Goal: Complete application form: Complete application form

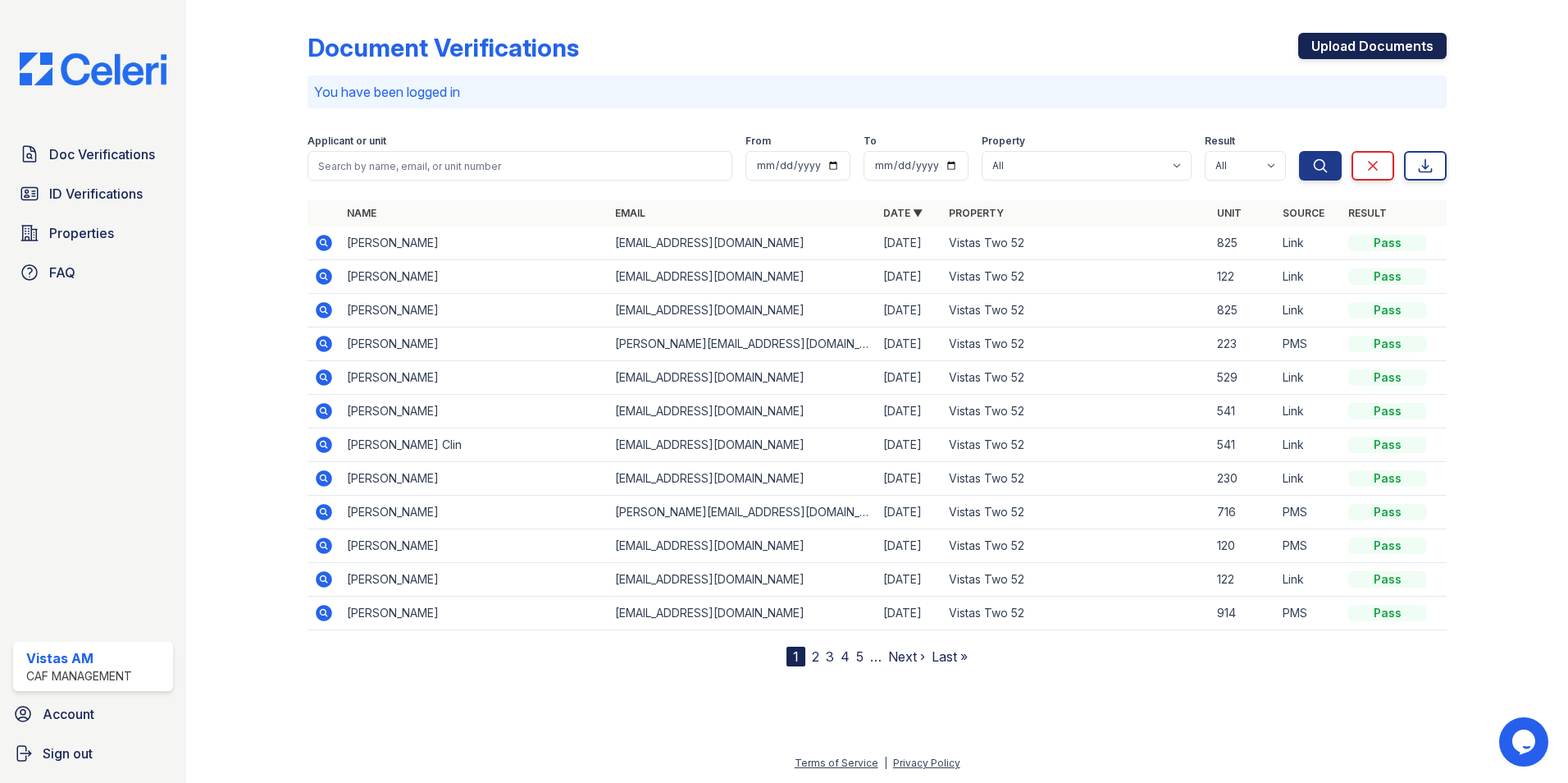
drag, startPoint x: 1344, startPoint y: 48, endPoint x: 1332, endPoint y: 49, distance: 12.0
click at [1344, 48] on link "Upload Documents" at bounding box center [1372, 45] width 149 height 26
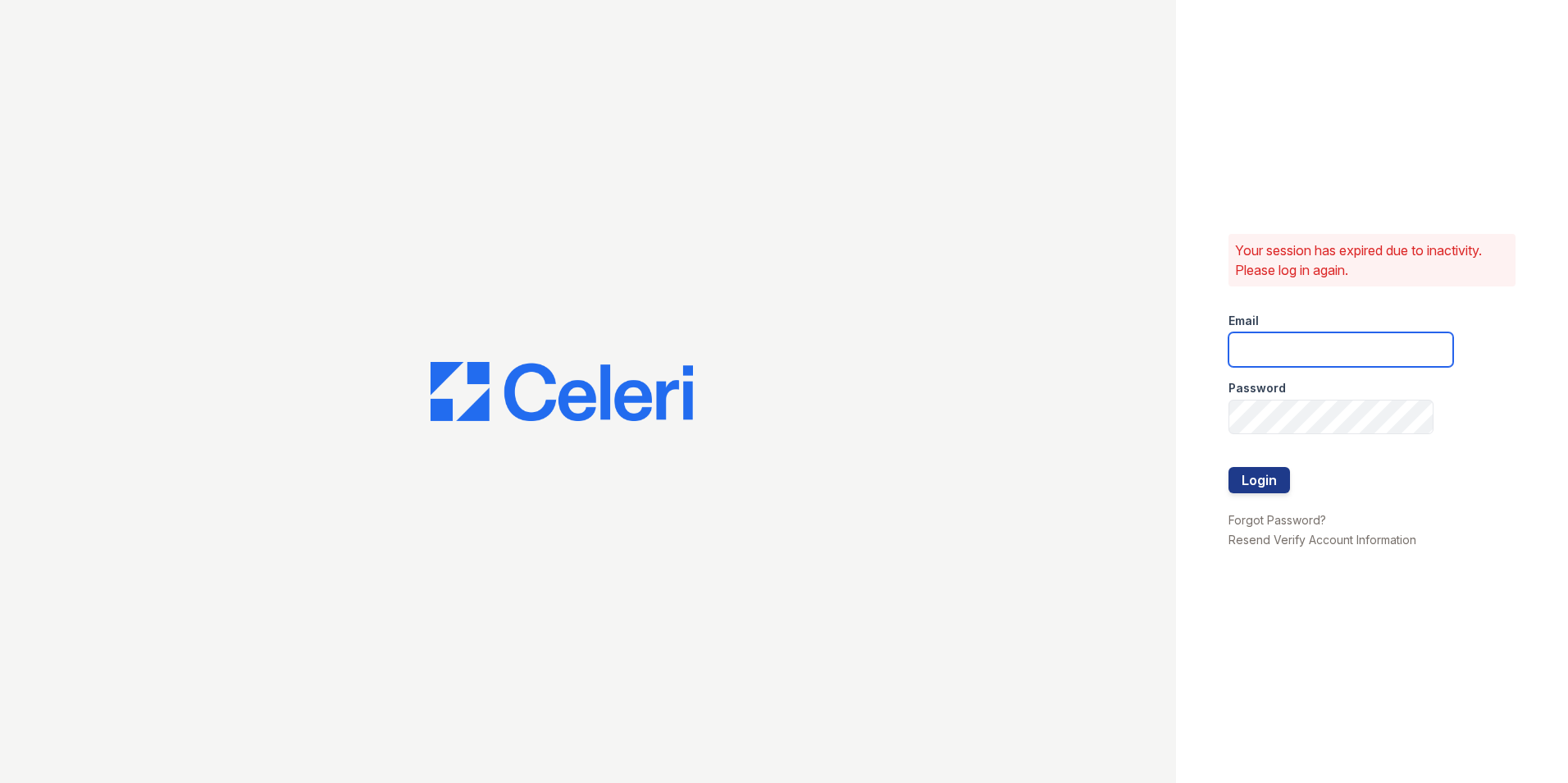
type input "vistas.am@cafmanagement.com"
click at [1249, 488] on button "Login" at bounding box center [1259, 479] width 61 height 26
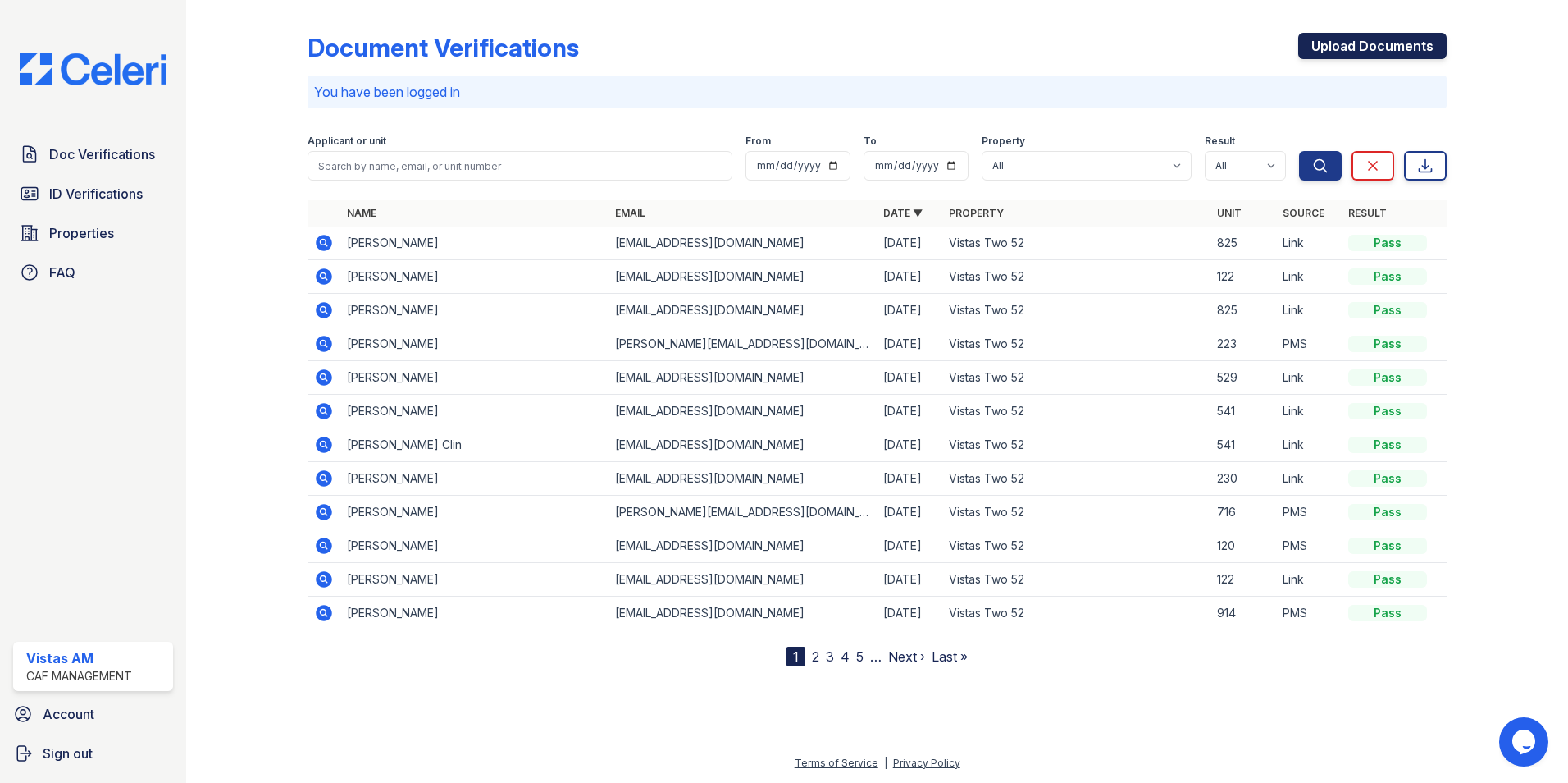
click at [1325, 46] on link "Upload Documents" at bounding box center [1372, 45] width 149 height 26
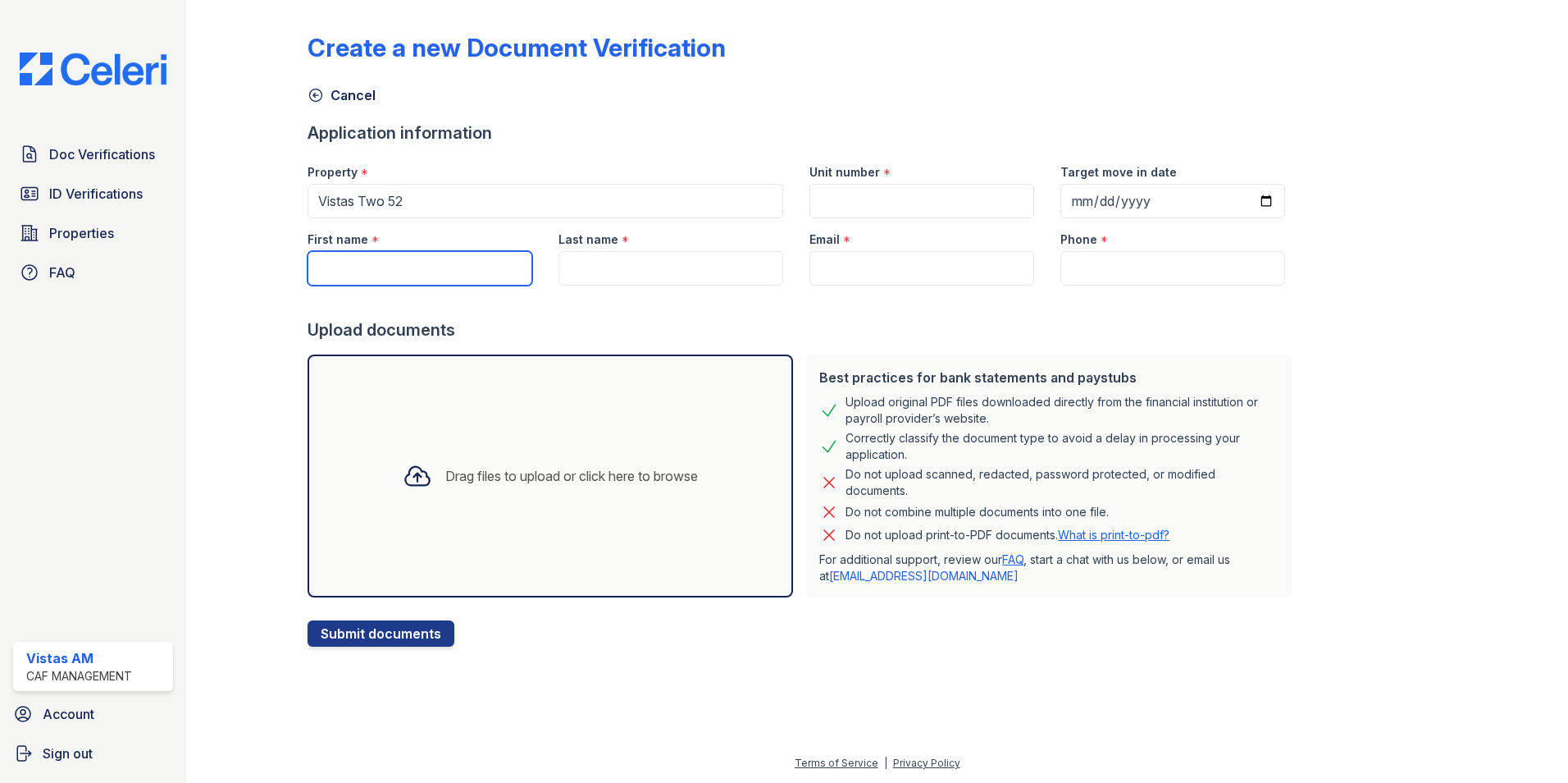
click at [354, 260] on input "First name" at bounding box center [420, 268] width 225 height 35
type input "[PERSON_NAME]"
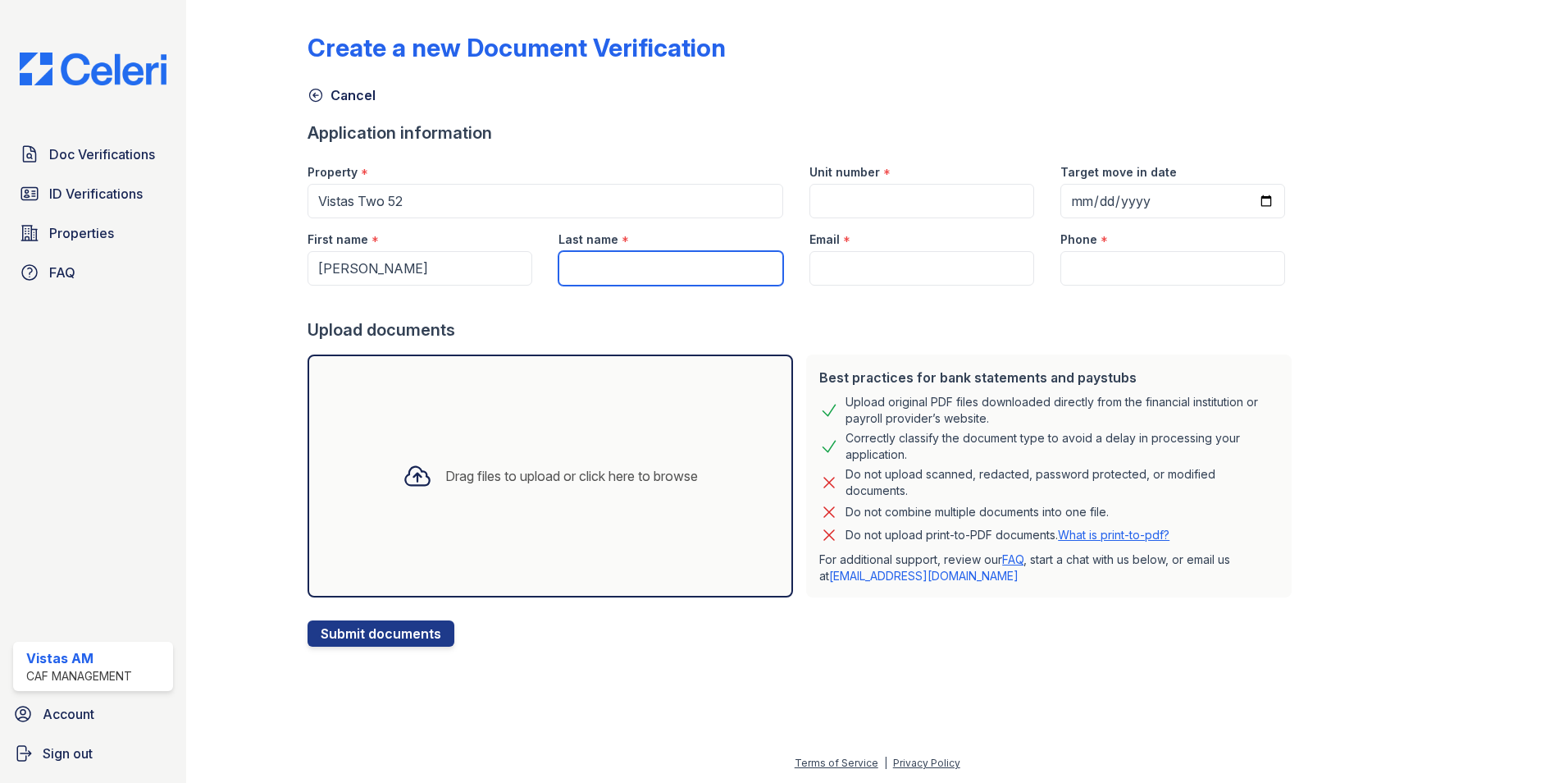
click at [615, 269] on input "Last name" at bounding box center [671, 268] width 225 height 35
type input "[PERSON_NAME]"
click at [764, 291] on div at bounding box center [803, 302] width 991 height 33
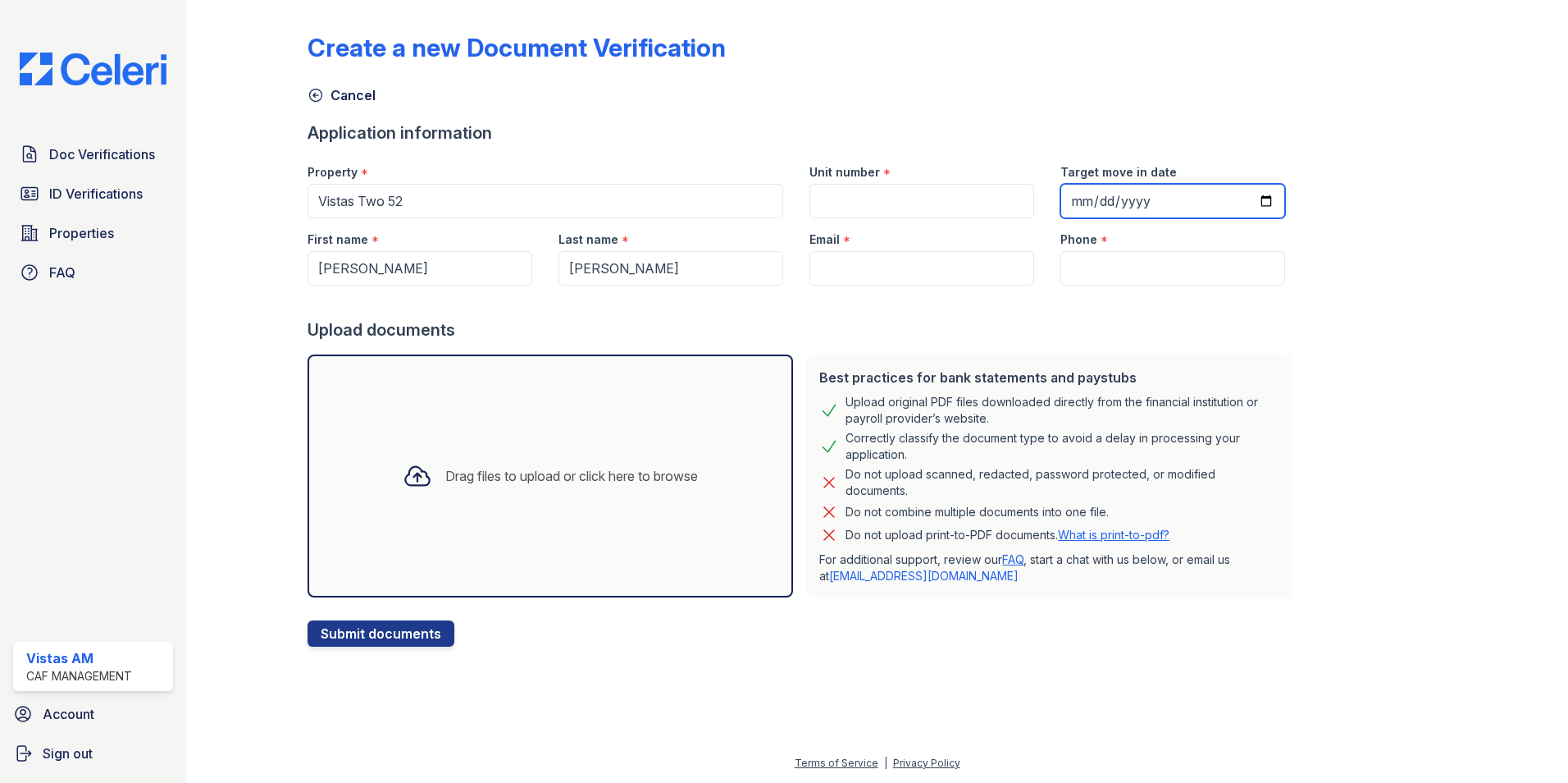
click at [1239, 197] on input "Target move in date" at bounding box center [1172, 201] width 225 height 35
type input "[DATE]"
click at [840, 273] on input "Email" at bounding box center [922, 268] width 225 height 35
paste input "[EMAIL_ADDRESS][DOMAIN_NAME]"
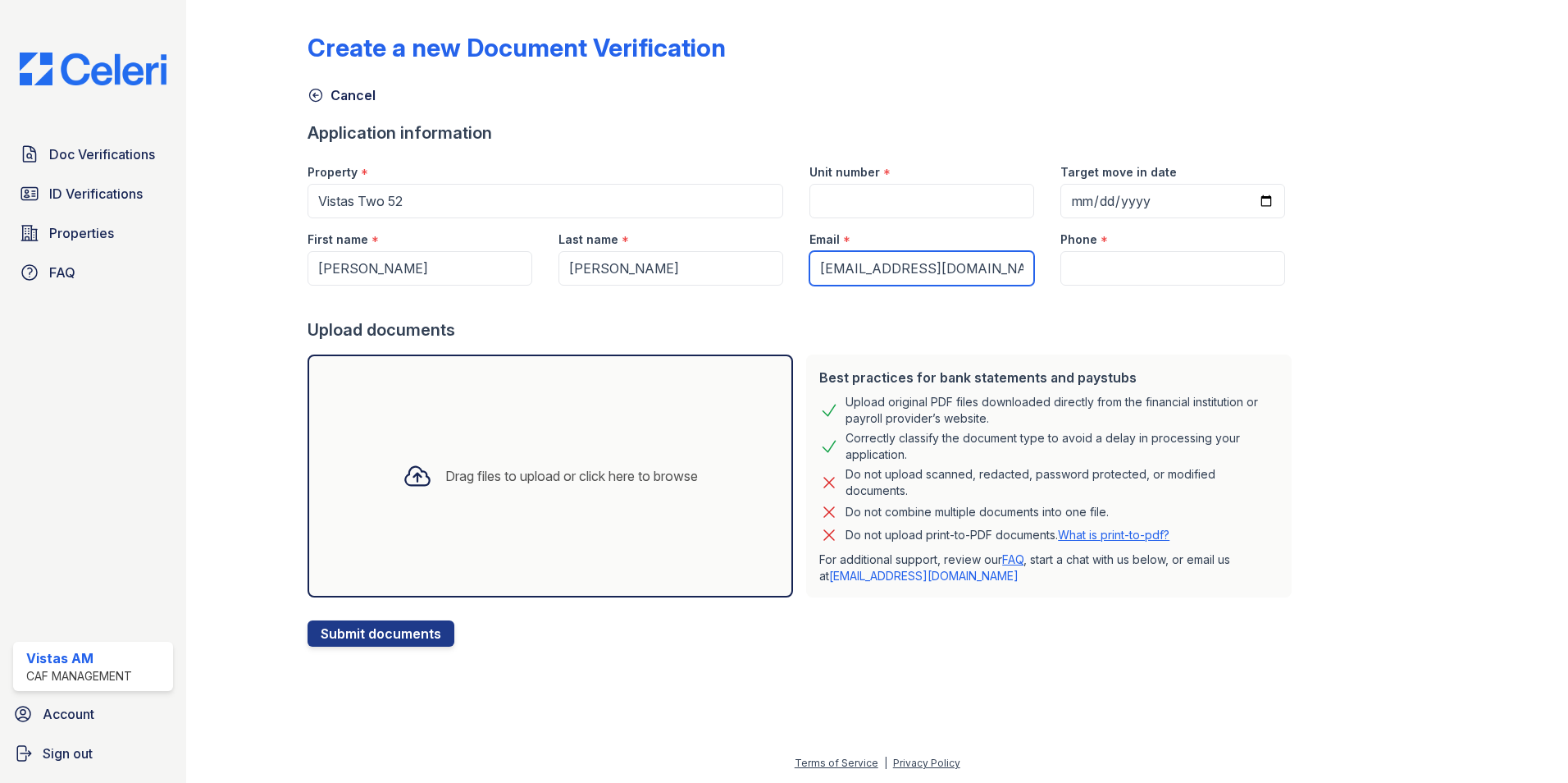
type input "[EMAIL_ADDRESS][DOMAIN_NAME]"
click at [1101, 279] on input "Phone" at bounding box center [1172, 268] width 225 height 35
type input "7874482901"
click at [416, 640] on button "Submit documents" at bounding box center [380, 633] width 147 height 26
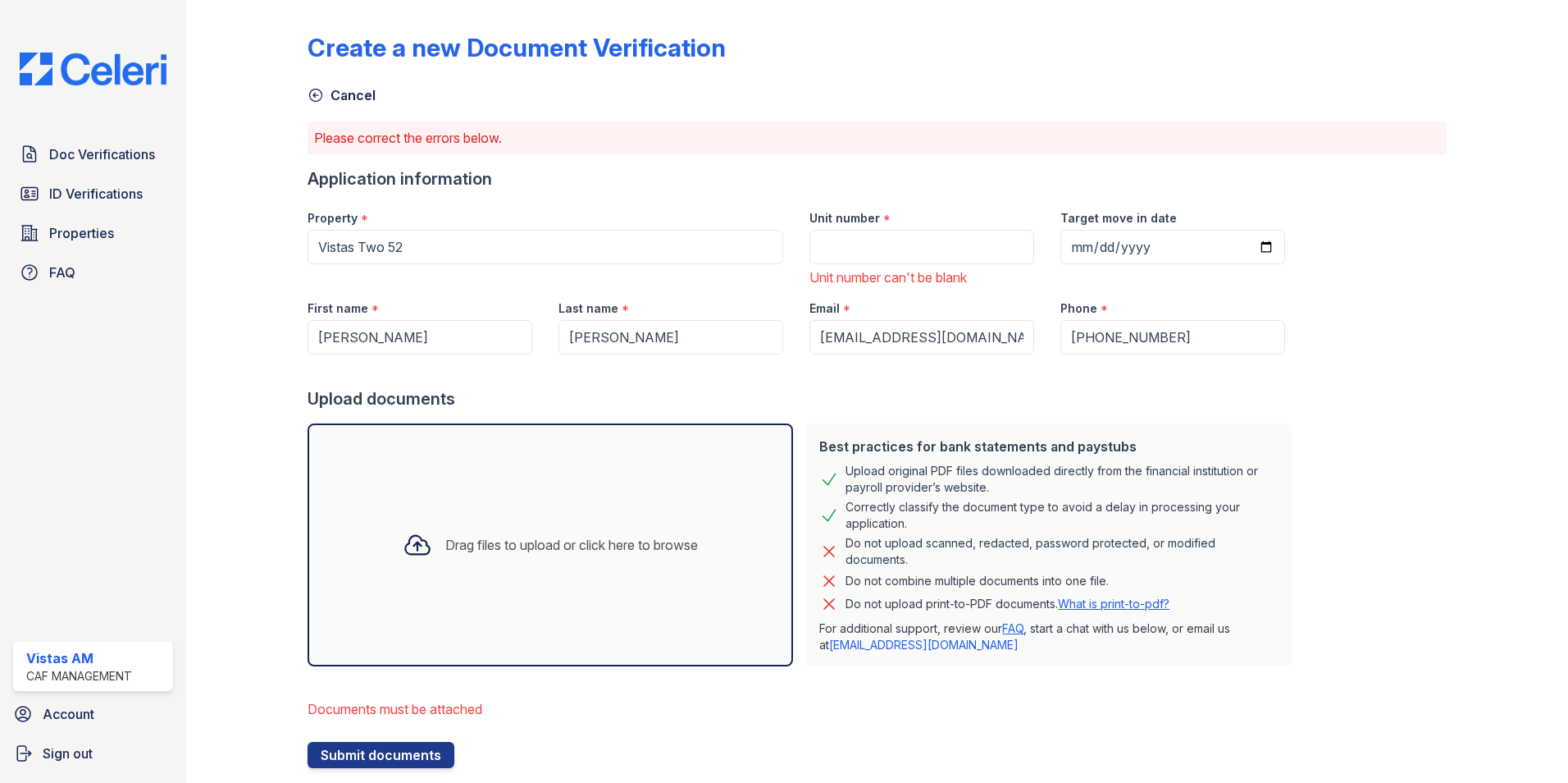
click at [416, 497] on div "Drag files to upload or click here to browse" at bounding box center [550, 545] width 486 height 243
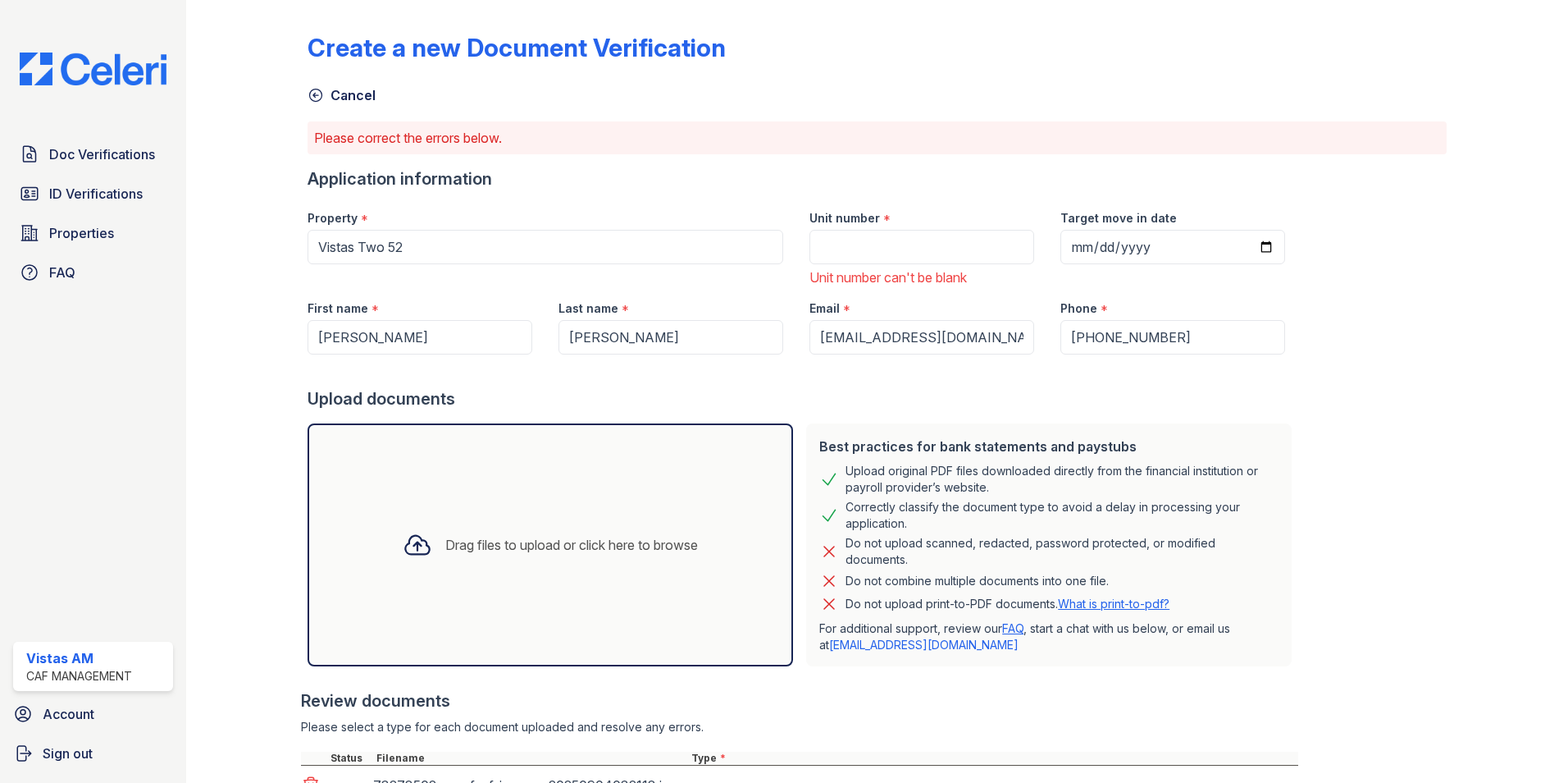
scroll to position [190, 0]
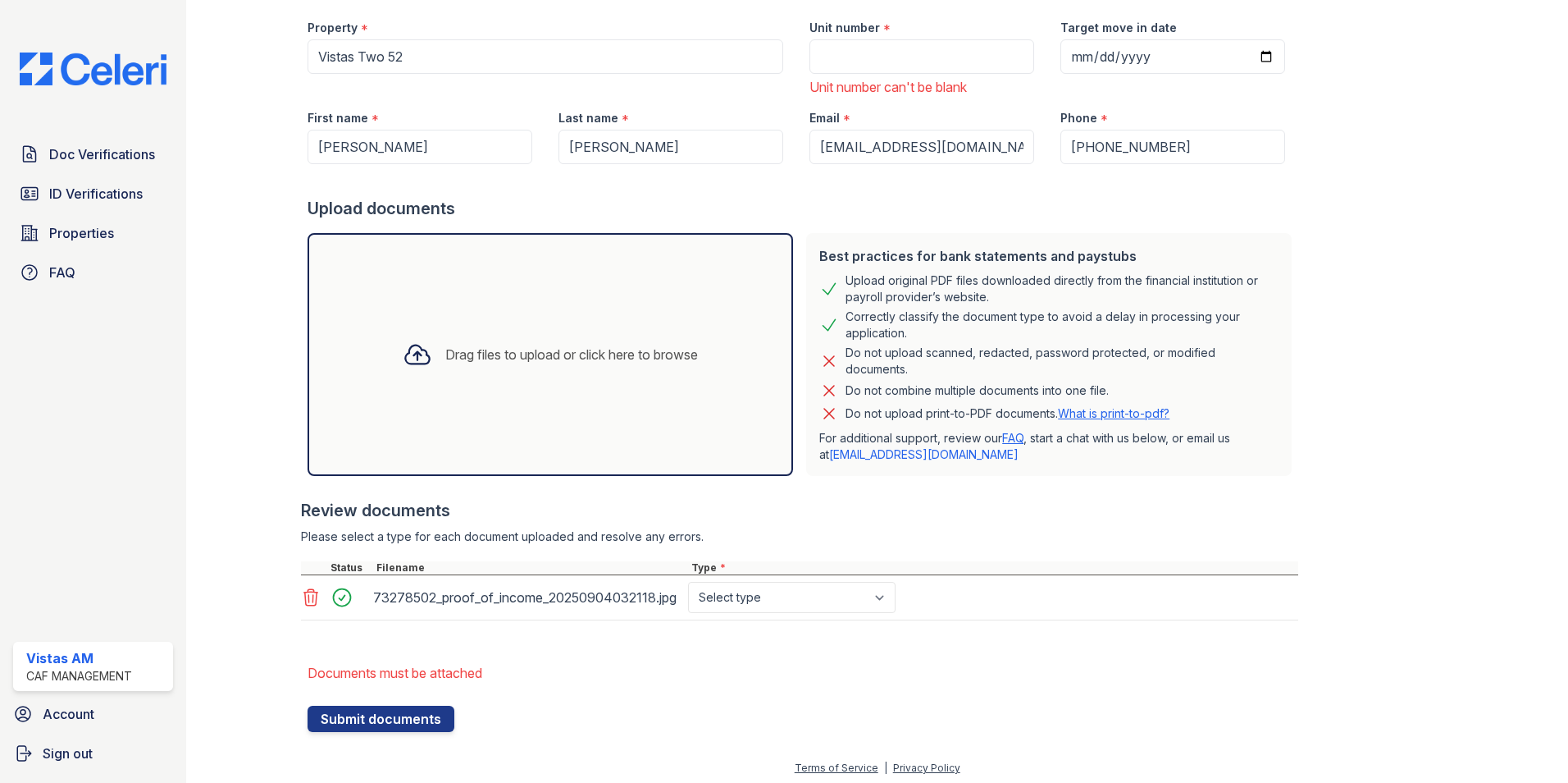
click at [464, 342] on div "Drag files to upload or click here to browse" at bounding box center [550, 355] width 322 height 56
